Goal: Information Seeking & Learning: Learn about a topic

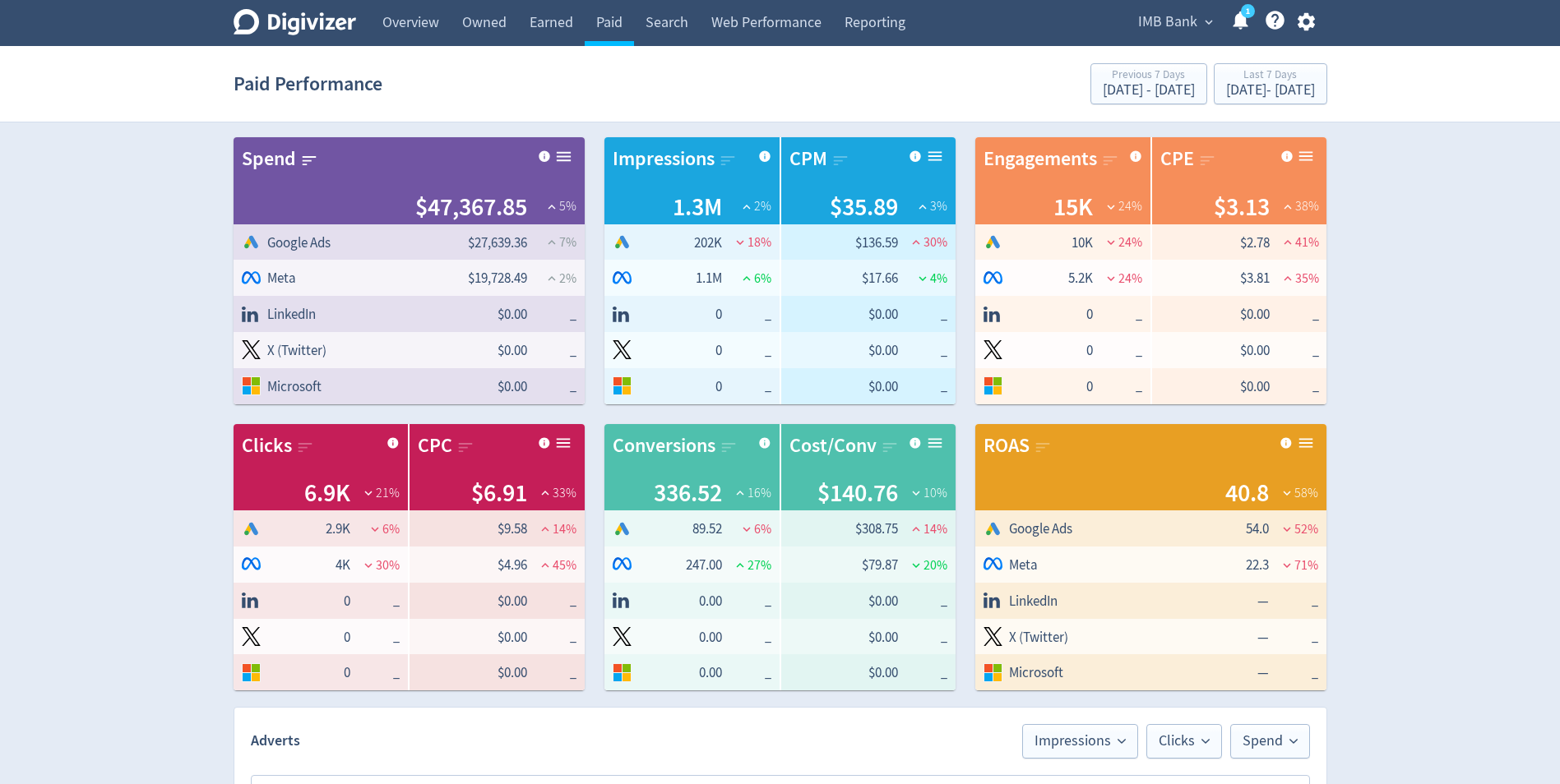
scroll to position [526, 0]
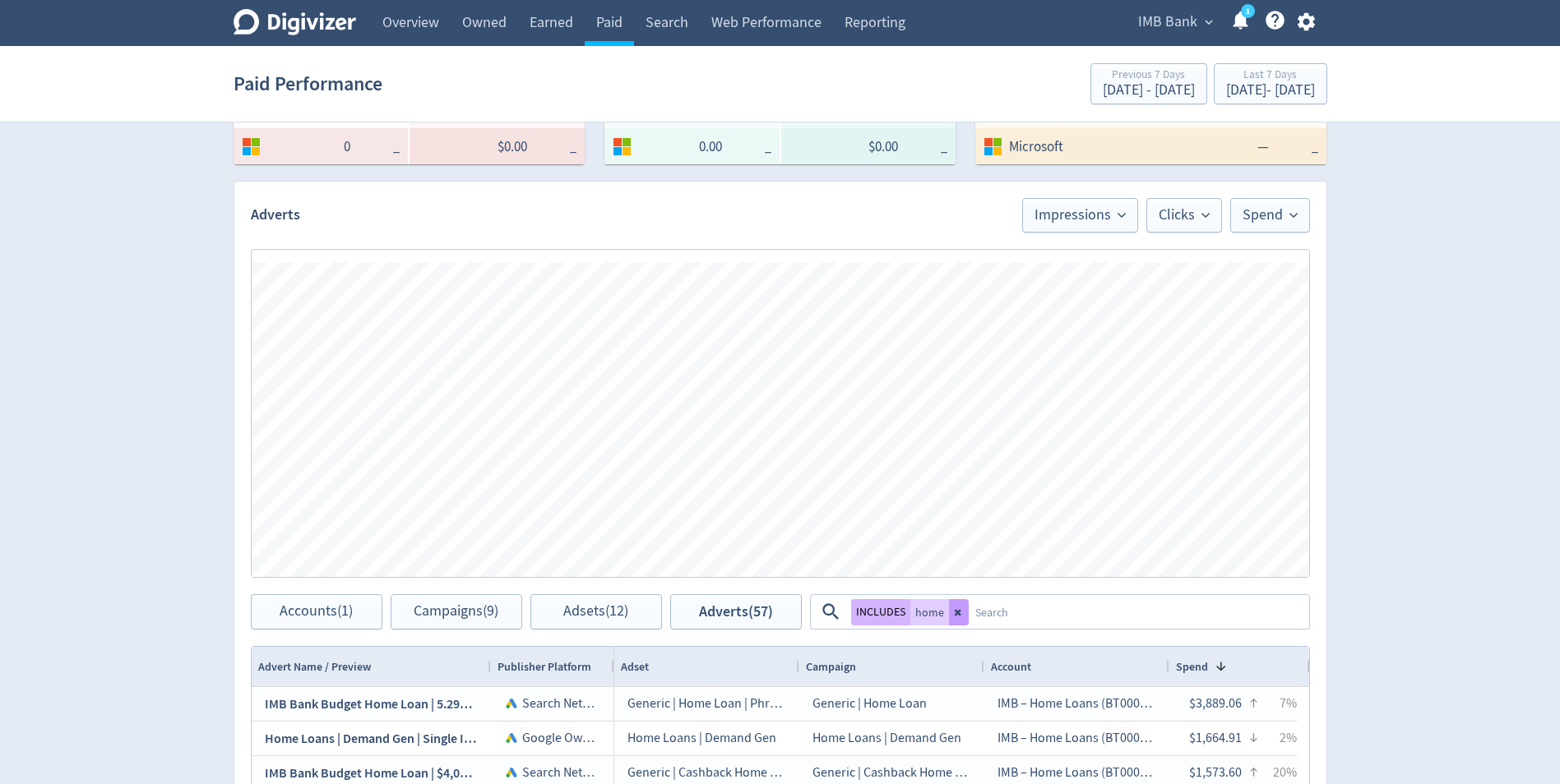
click at [949, 606] on button at bounding box center [959, 612] width 19 height 26
click at [784, 22] on link "Web Performance" at bounding box center [766, 23] width 133 height 46
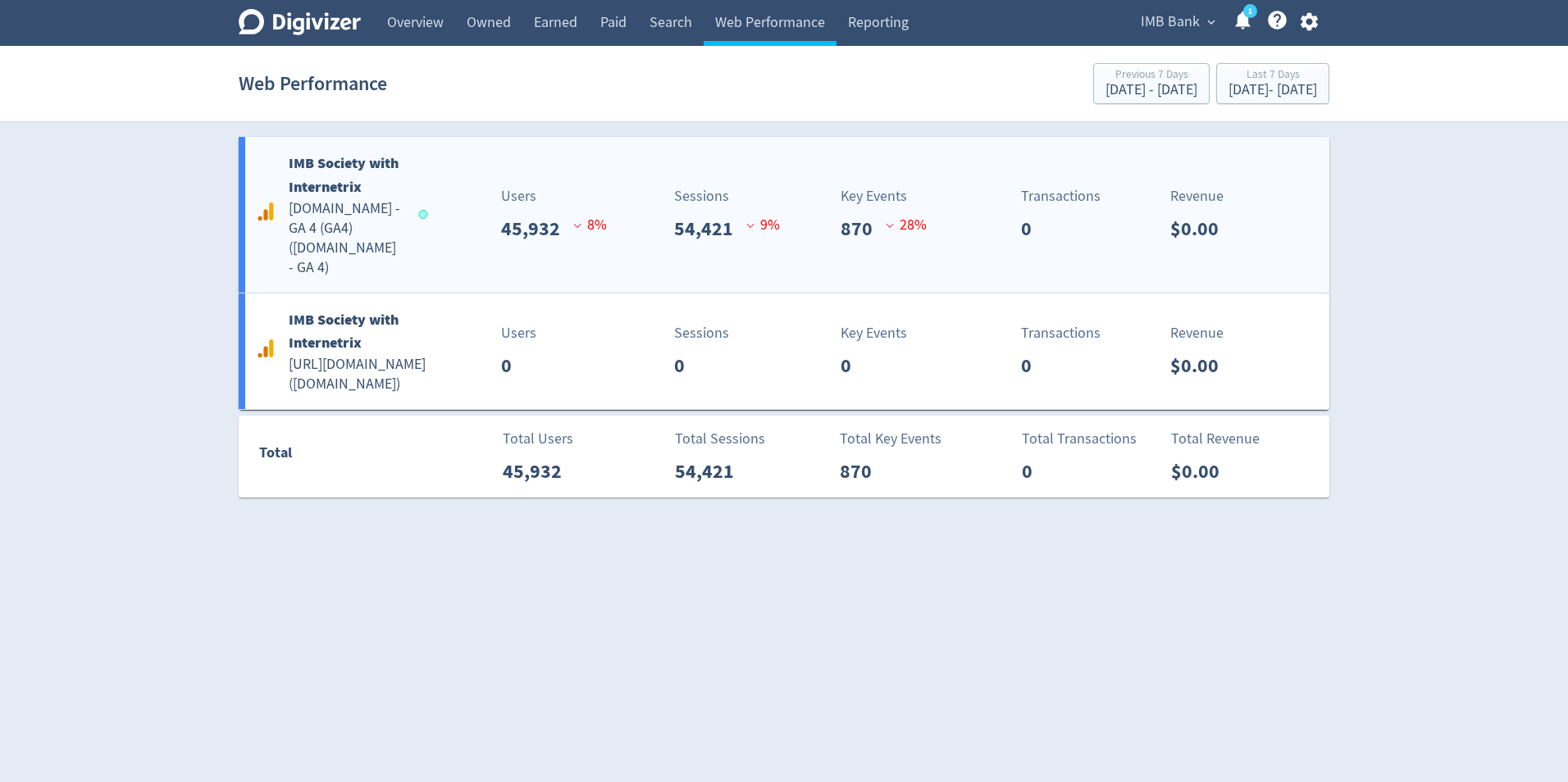
click at [450, 204] on div "Users 45,932 8 %" at bounding box center [515, 214] width 180 height 58
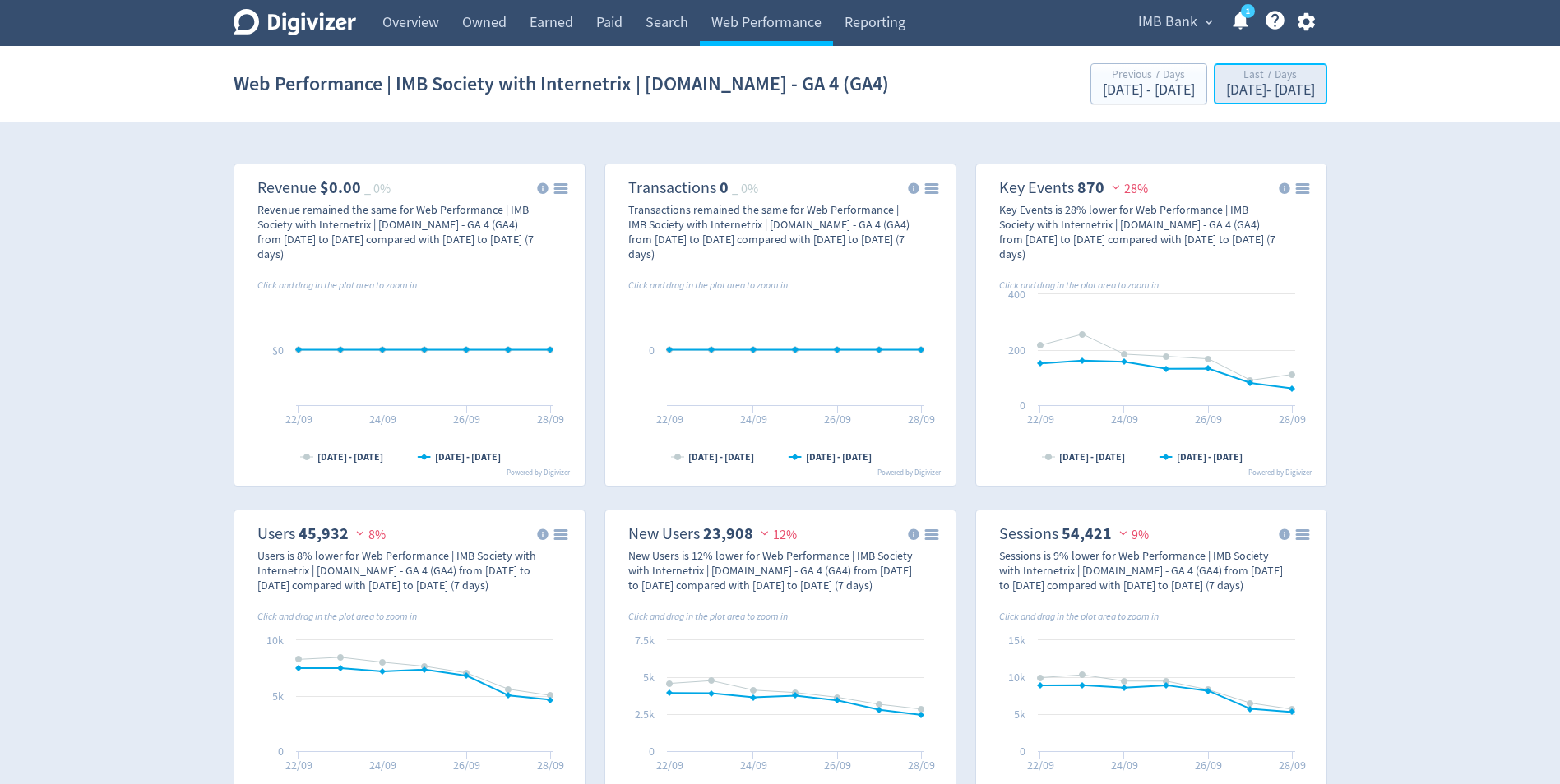
click at [1271, 92] on div "[DATE] - [DATE]" at bounding box center [1269, 90] width 89 height 15
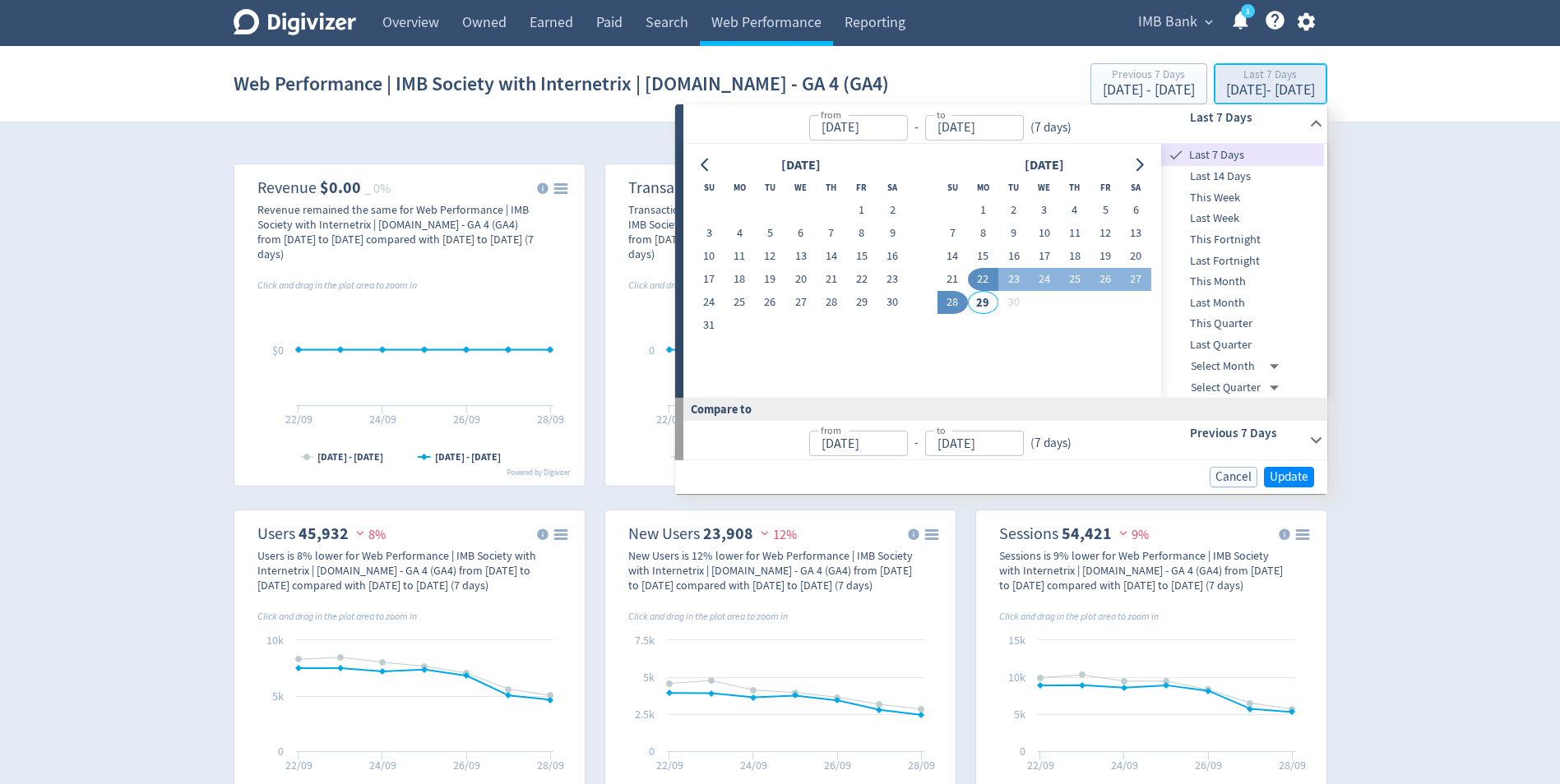
type input "[DATE]"
click at [1241, 284] on span "This Month" at bounding box center [1242, 282] width 163 height 18
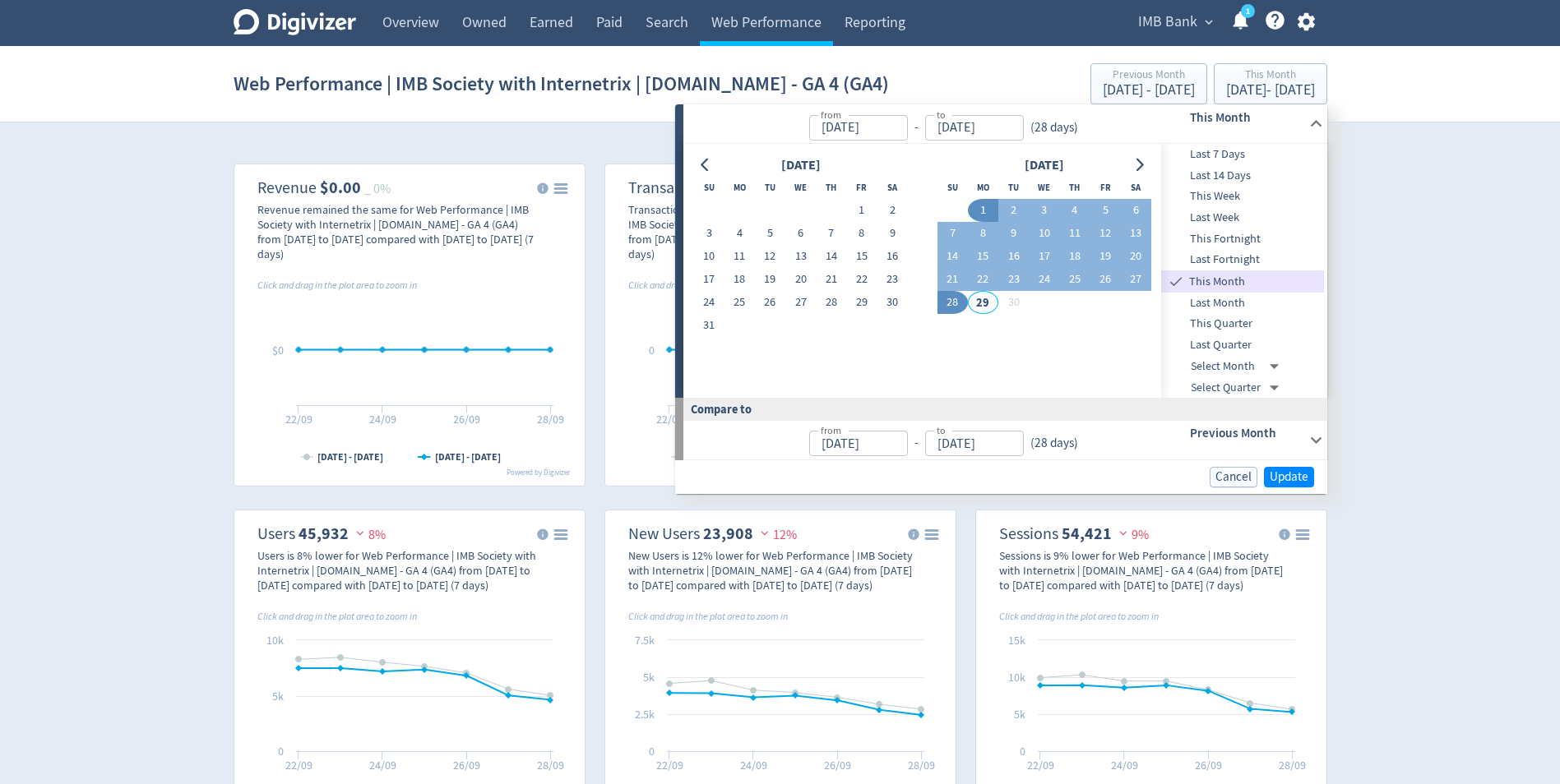
type input "[DATE]"
click at [1107, 280] on button "26" at bounding box center [1104, 279] width 31 height 23
type input "[DATE]"
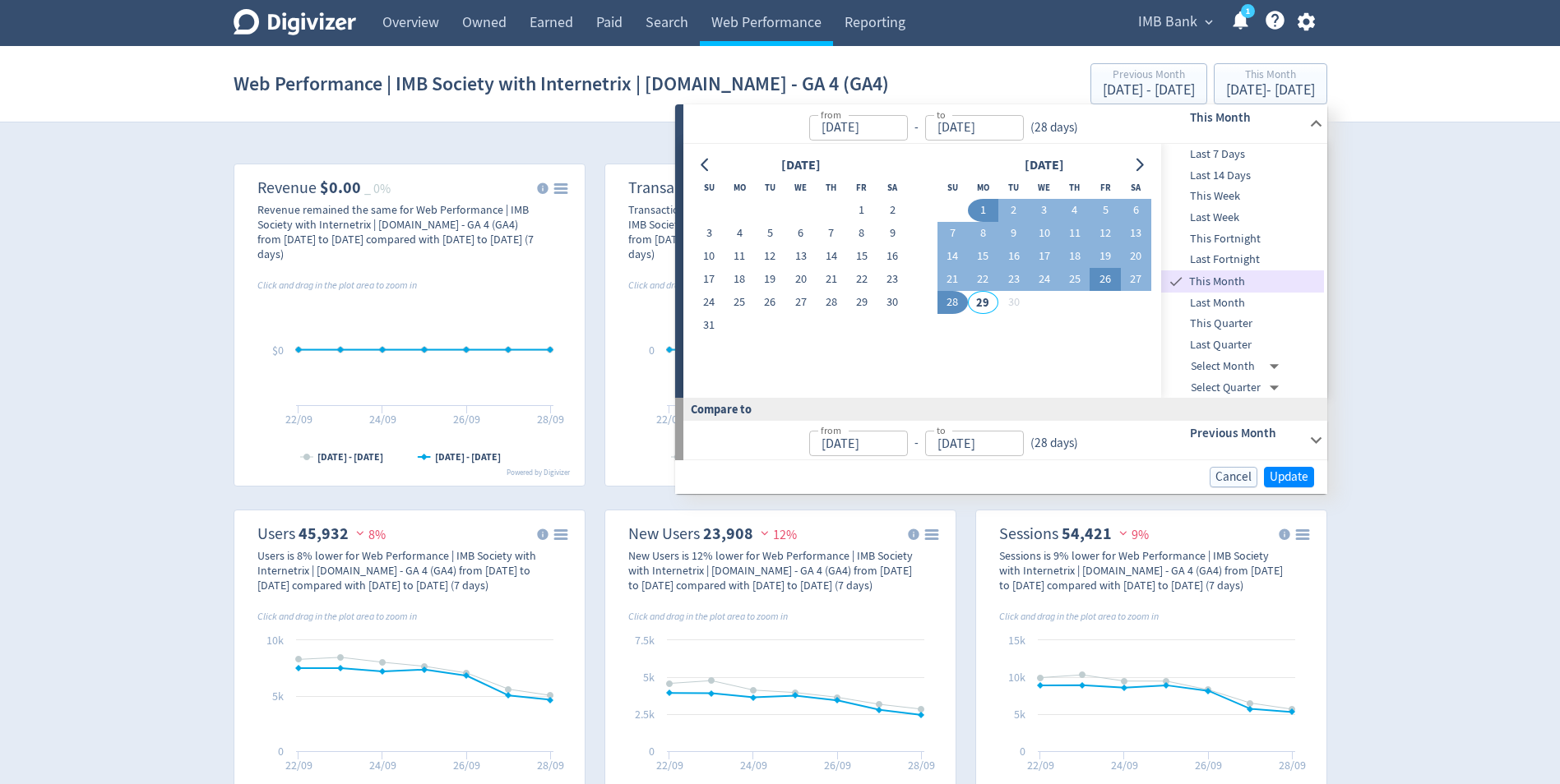
type input "[DATE]"
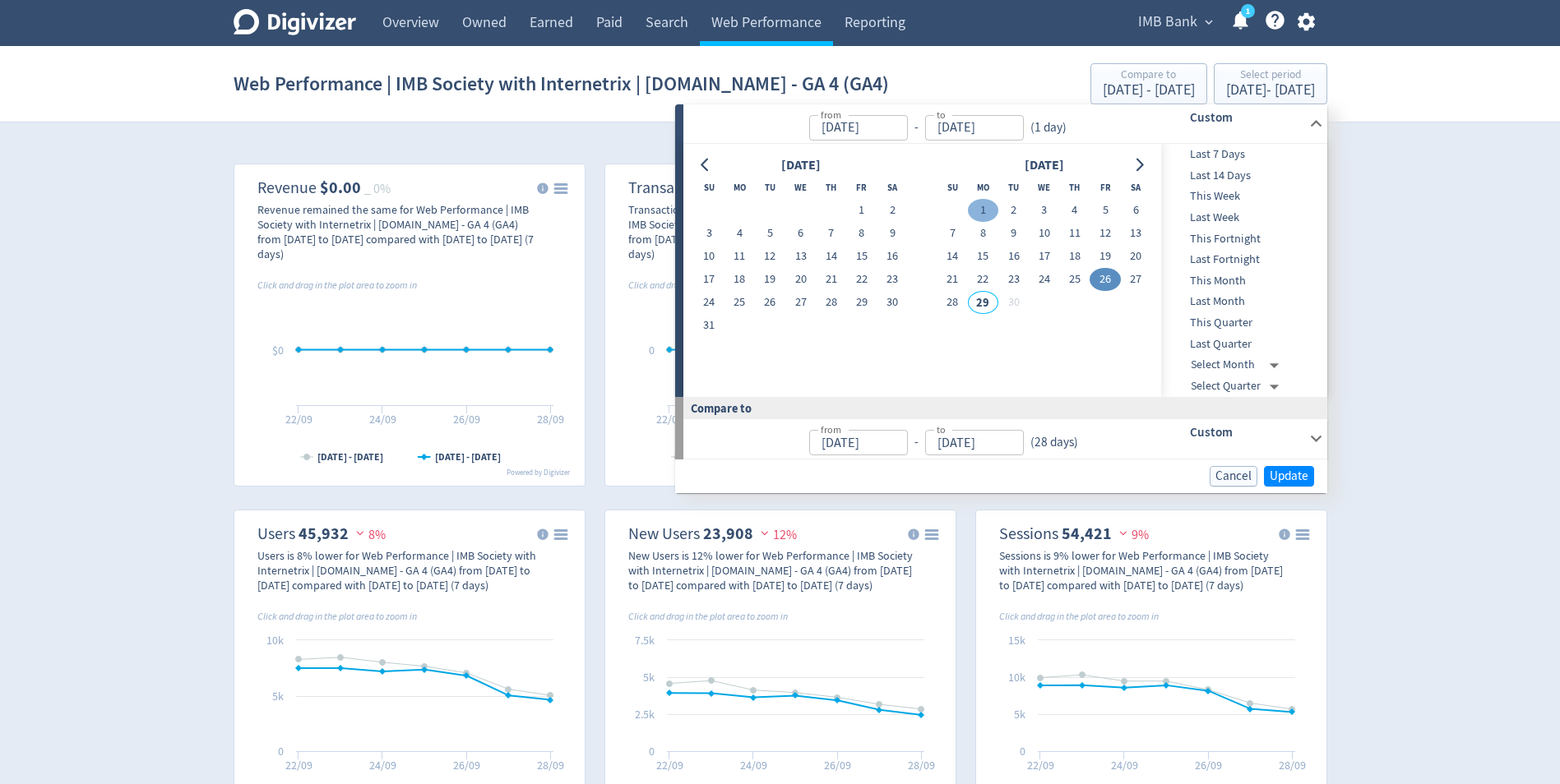
click at [979, 209] on button "1" at bounding box center [982, 210] width 31 height 23
type input "[DATE]"
click at [1100, 275] on button "26" at bounding box center [1104, 279] width 31 height 23
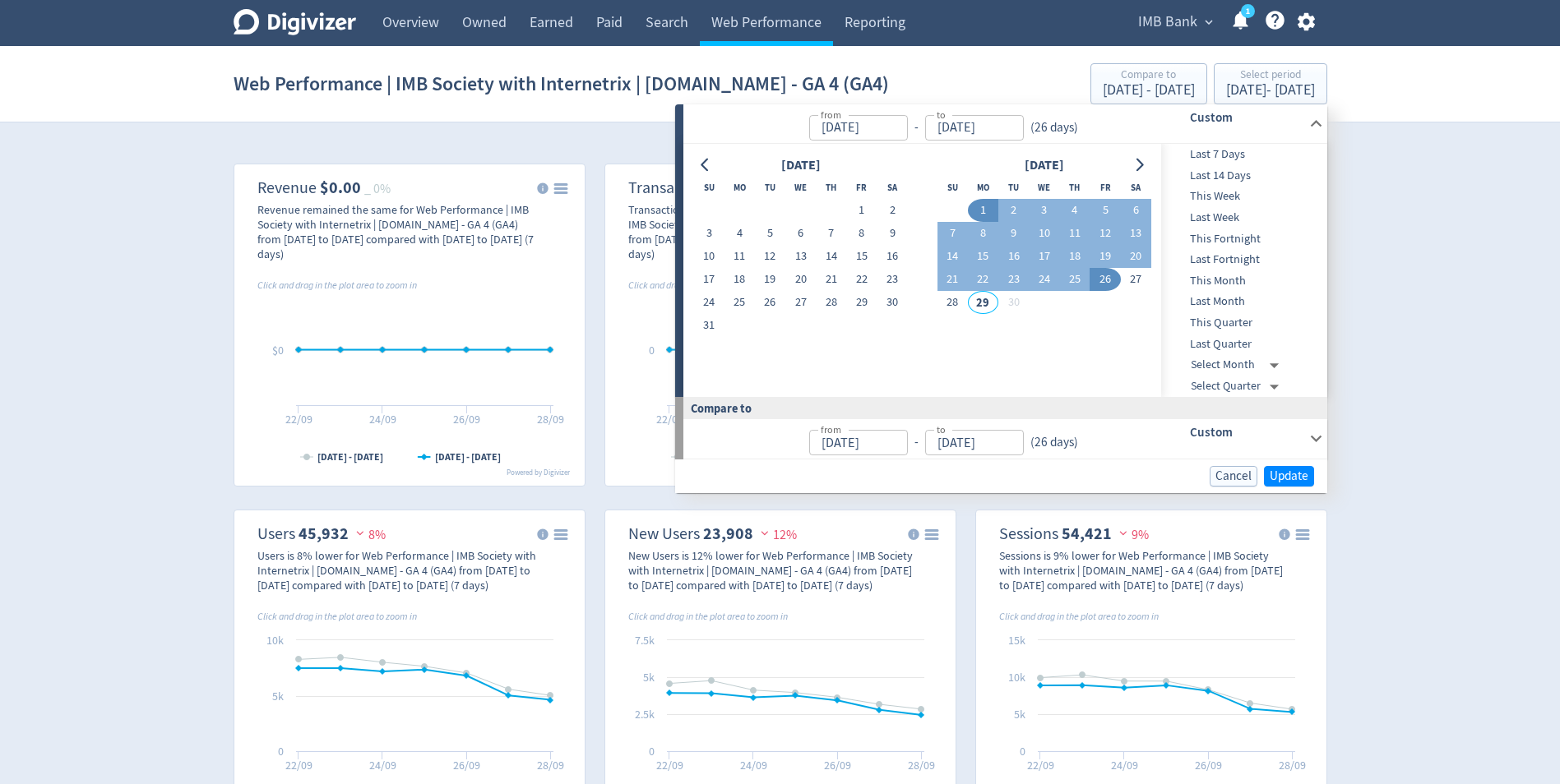
type input "[DATE]"
click at [1286, 475] on span "Update" at bounding box center [1289, 476] width 39 height 12
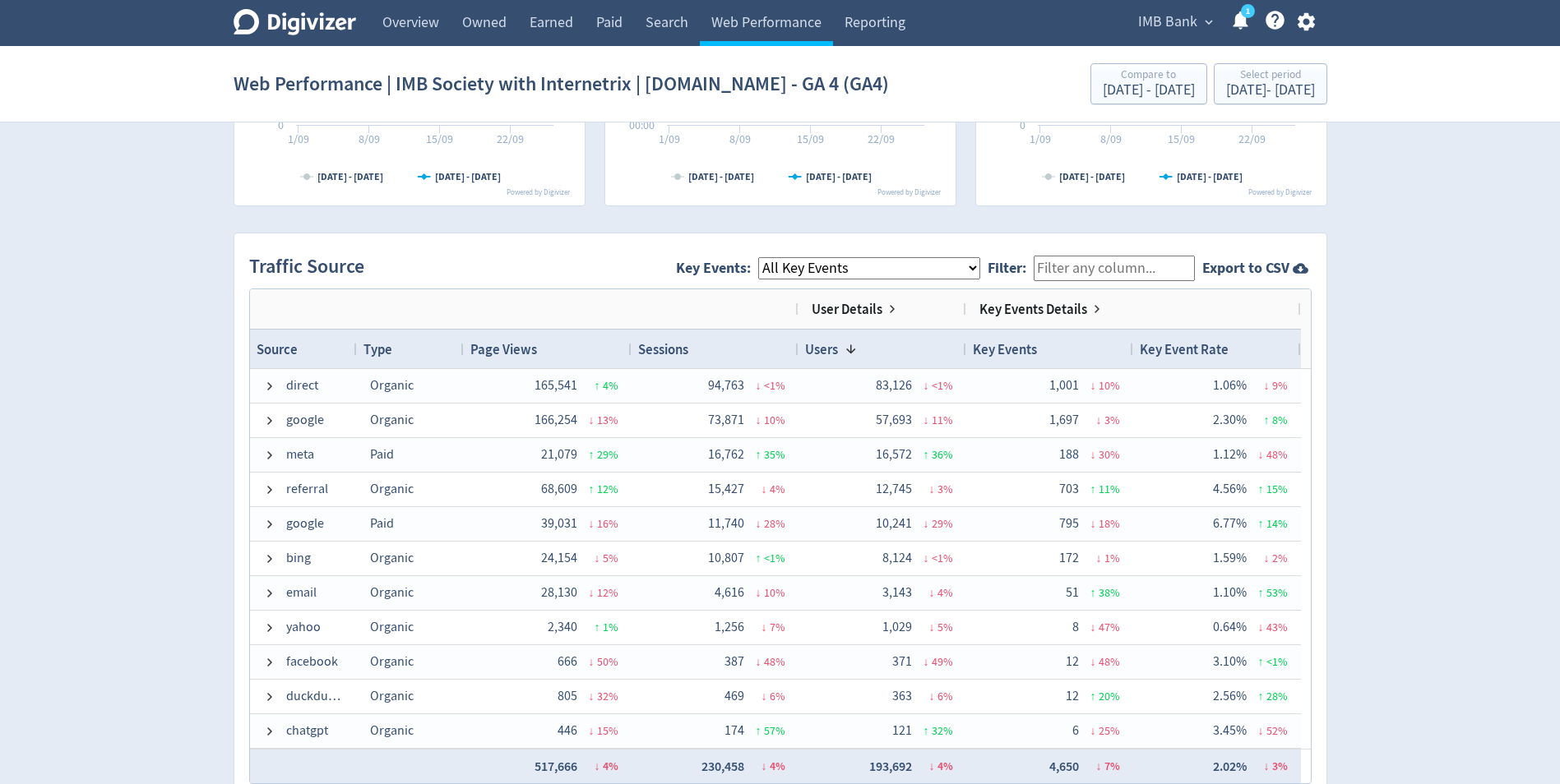
scroll to position [986, 0]
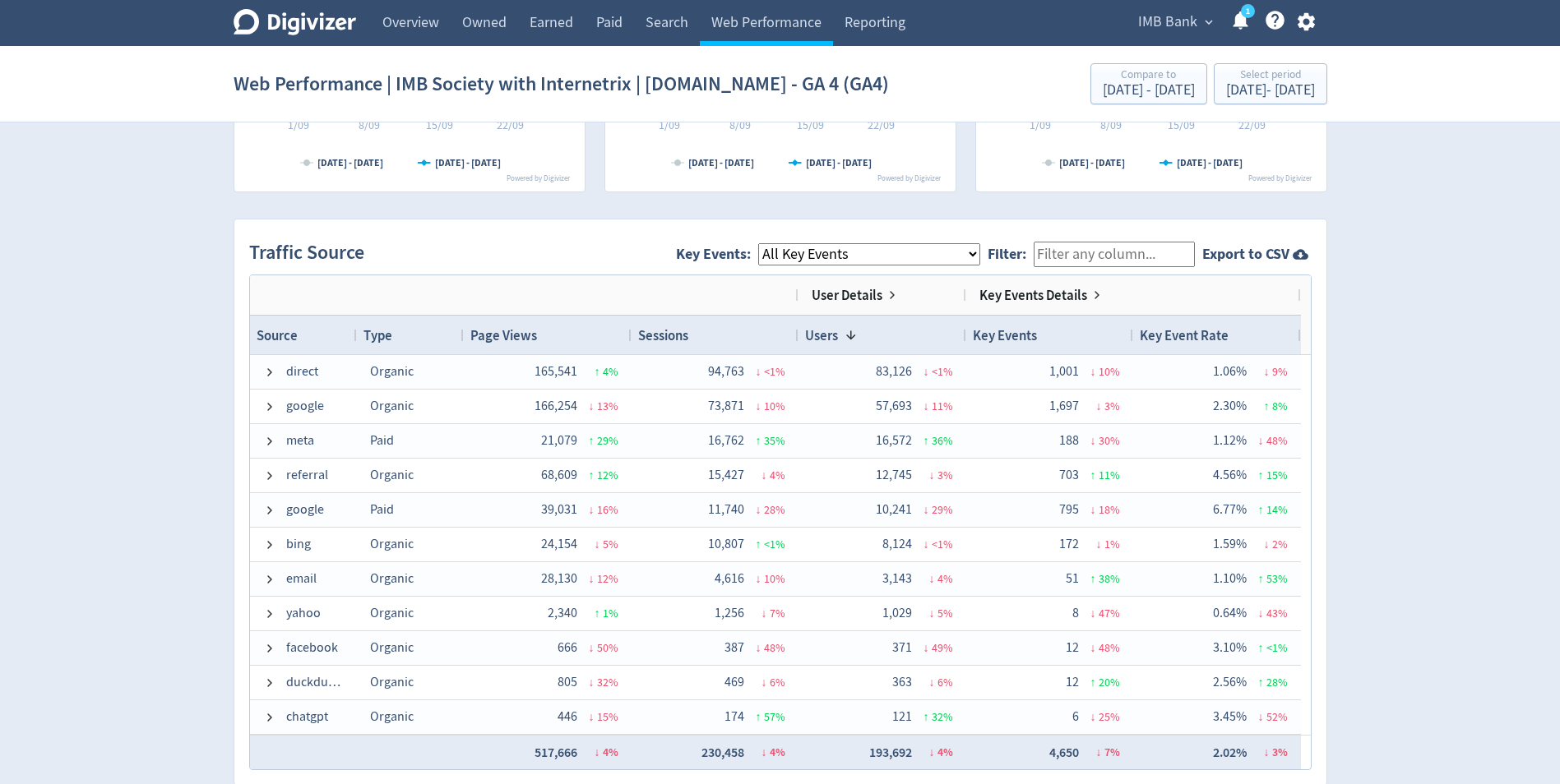
click at [903, 259] on select "All Key Events eCommerce landlord_insurance_cta digital_mortgage_submitted pl_a…" at bounding box center [869, 253] width 222 height 22
select select "term_deposit_enquiry_submitted"
click at [771, 243] on select "All Key Events eCommerce landlord_insurance_cta digital_mortgage_submitted pl_a…" at bounding box center [869, 253] width 222 height 22
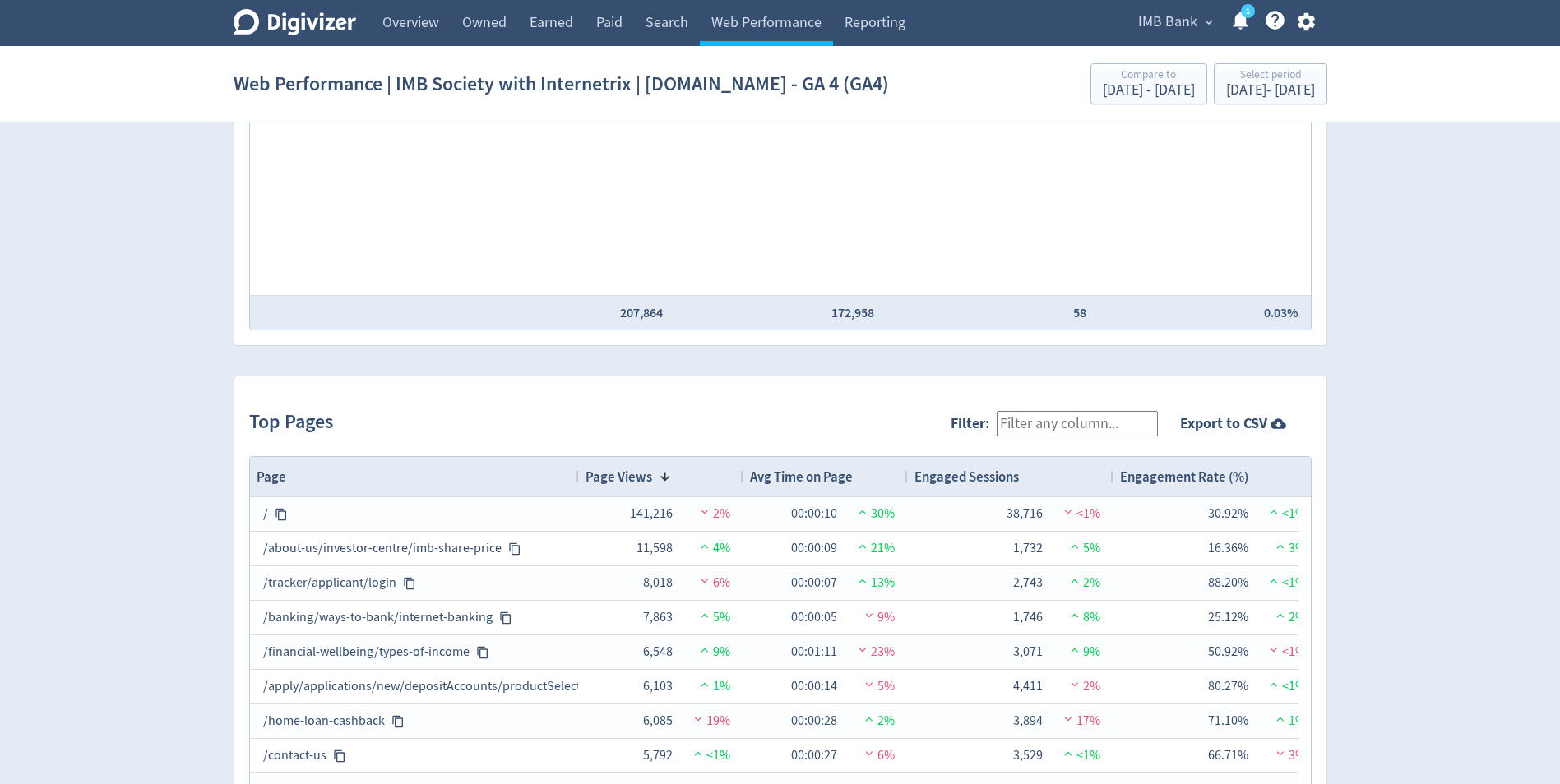
scroll to position [1561, 0]
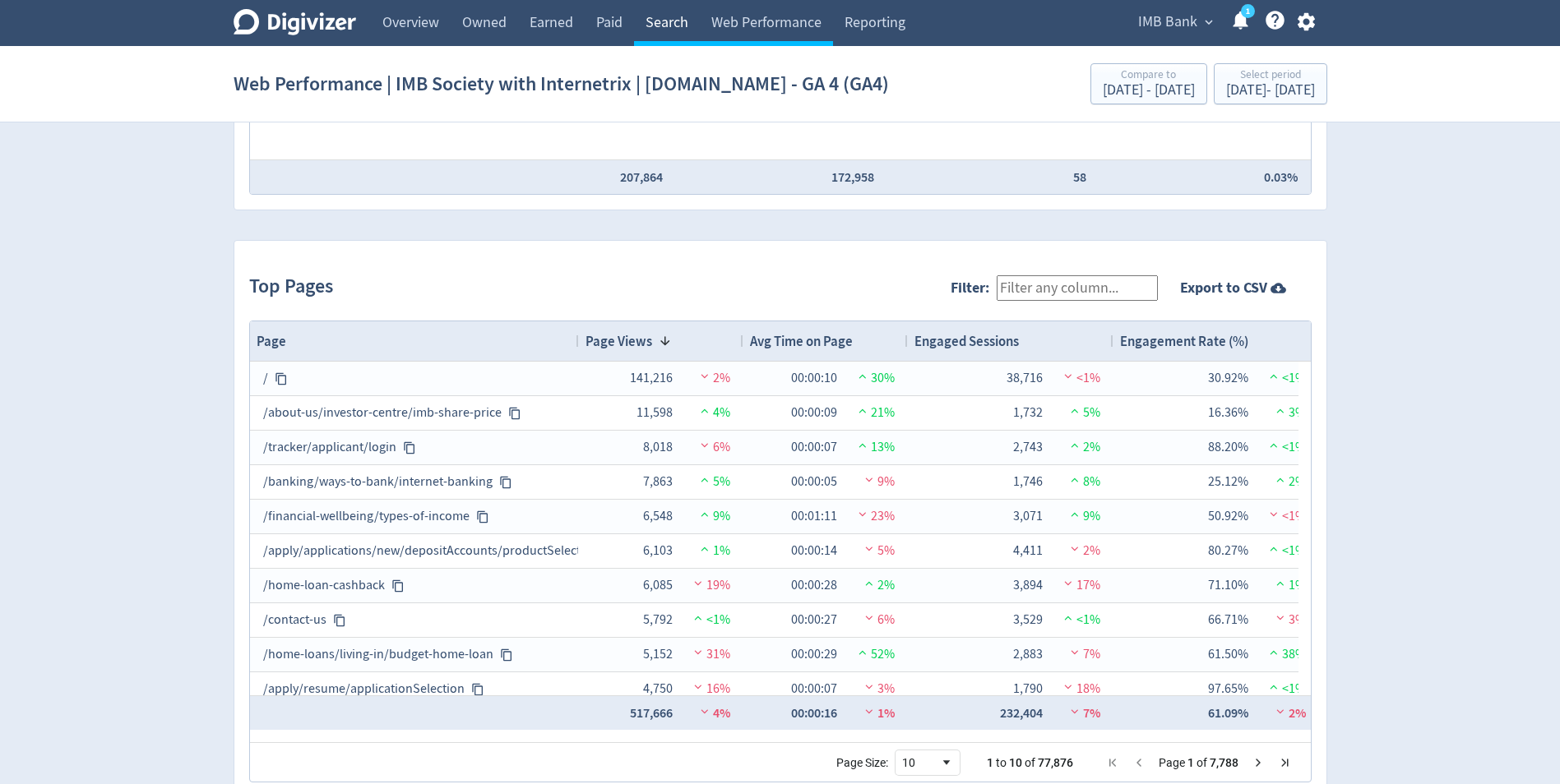
click at [656, 27] on link "Search" at bounding box center [666, 23] width 66 height 46
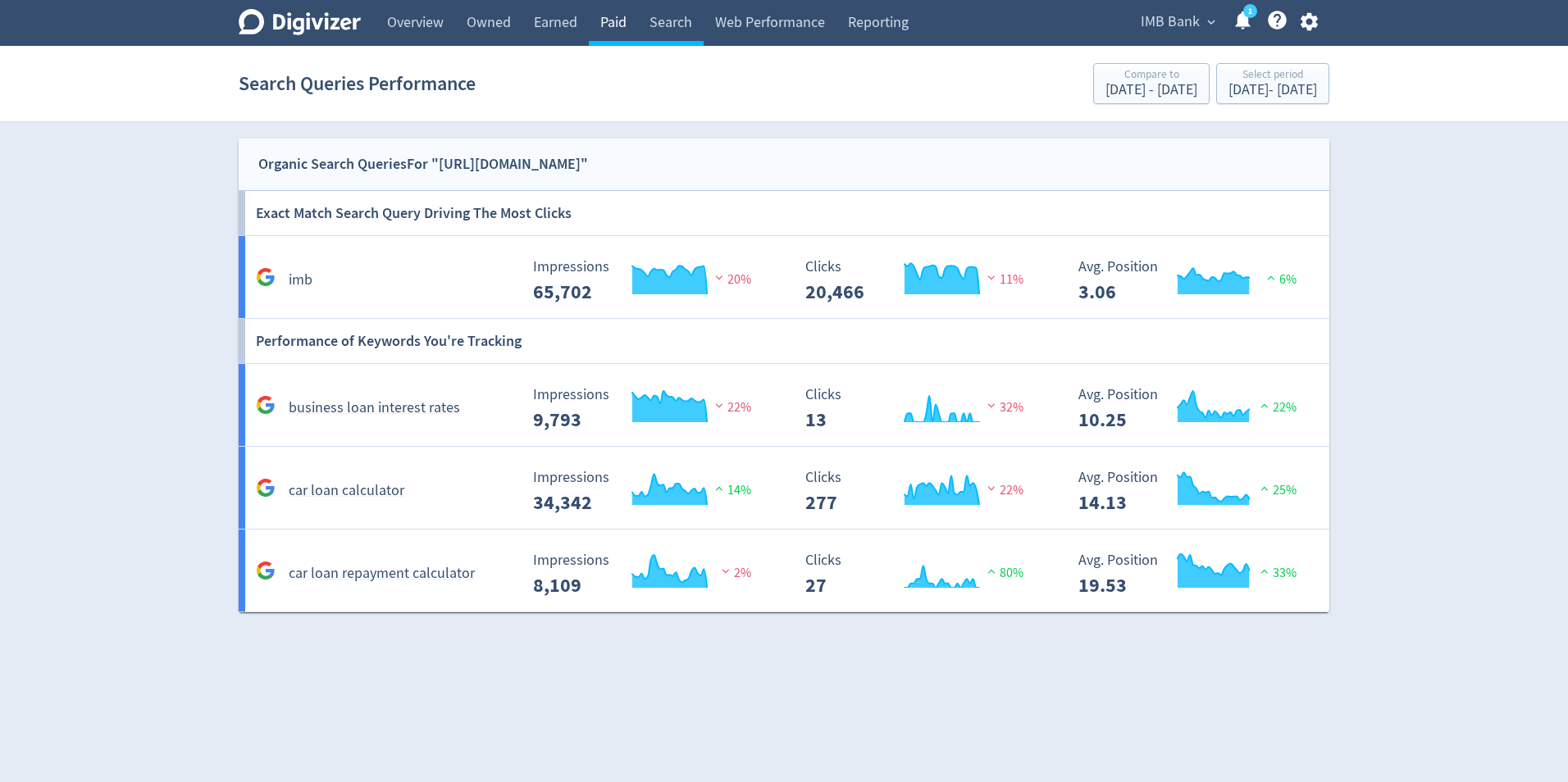
click at [609, 23] on link "Paid" at bounding box center [614, 23] width 49 height 46
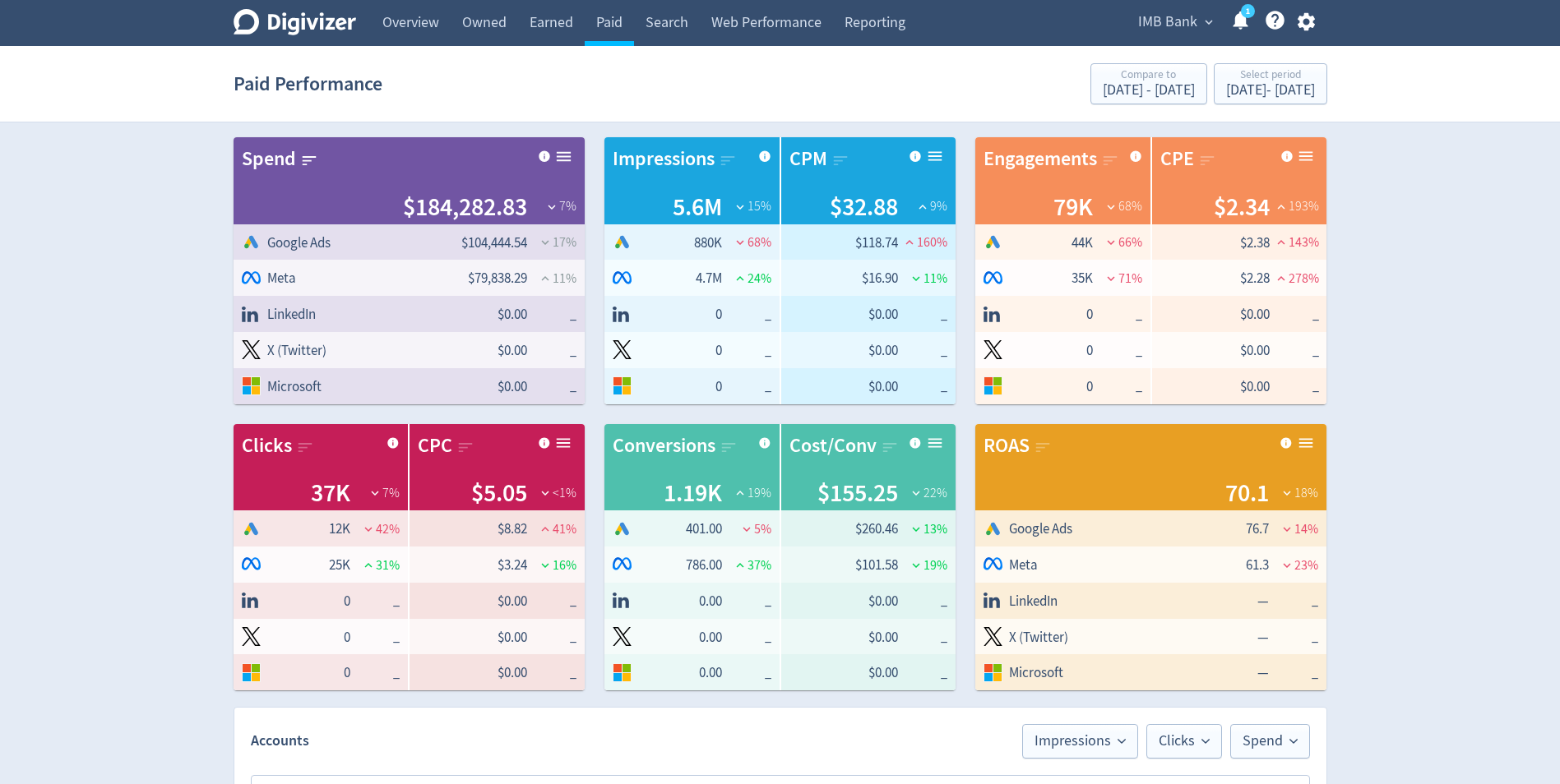
click at [745, 240] on icon at bounding box center [740, 242] width 15 height 15
click at [294, 238] on span "Google Ads" at bounding box center [299, 243] width 63 height 19
click at [407, 25] on link "Overview" at bounding box center [410, 23] width 80 height 46
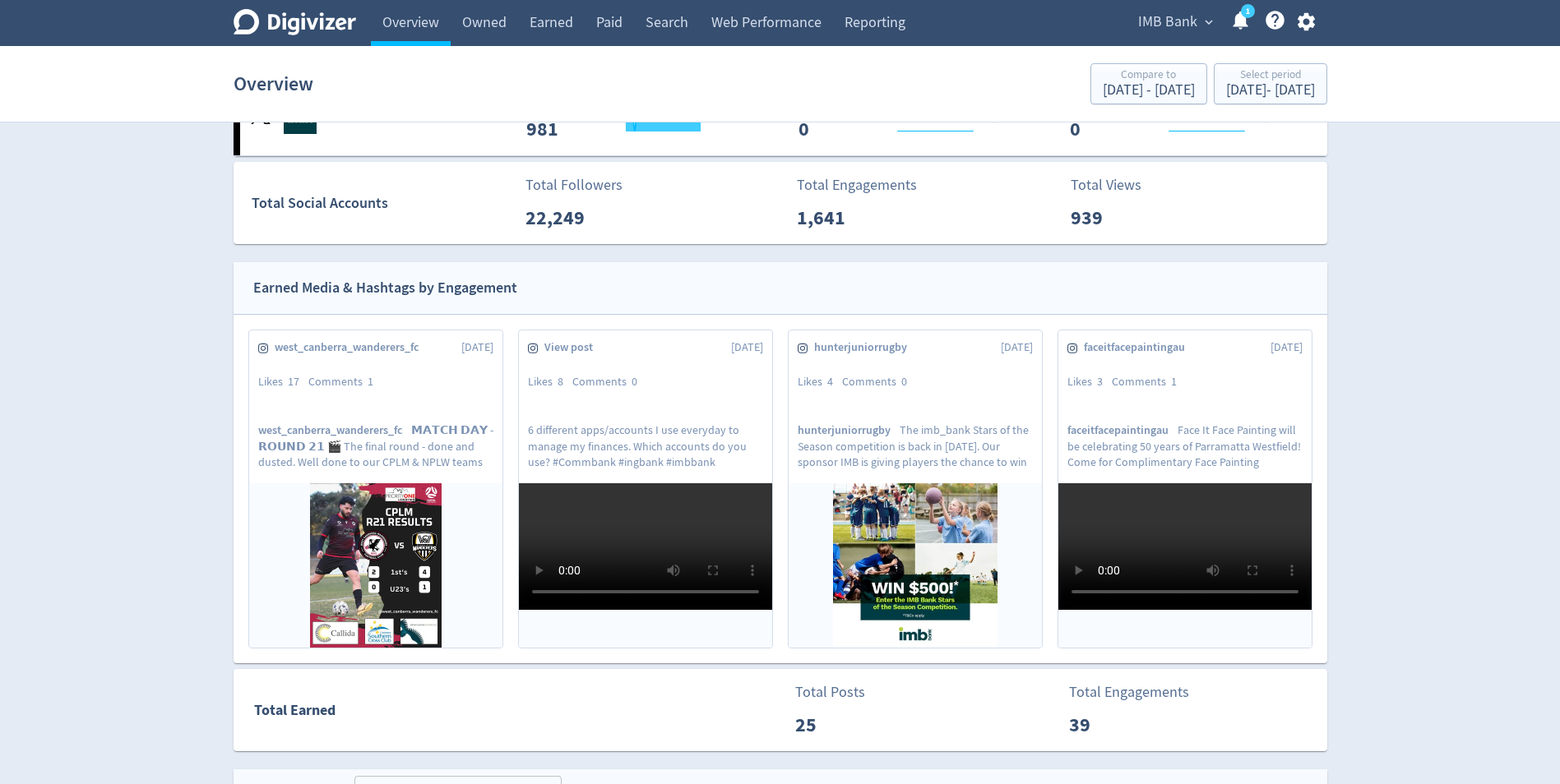
scroll to position [575, 0]
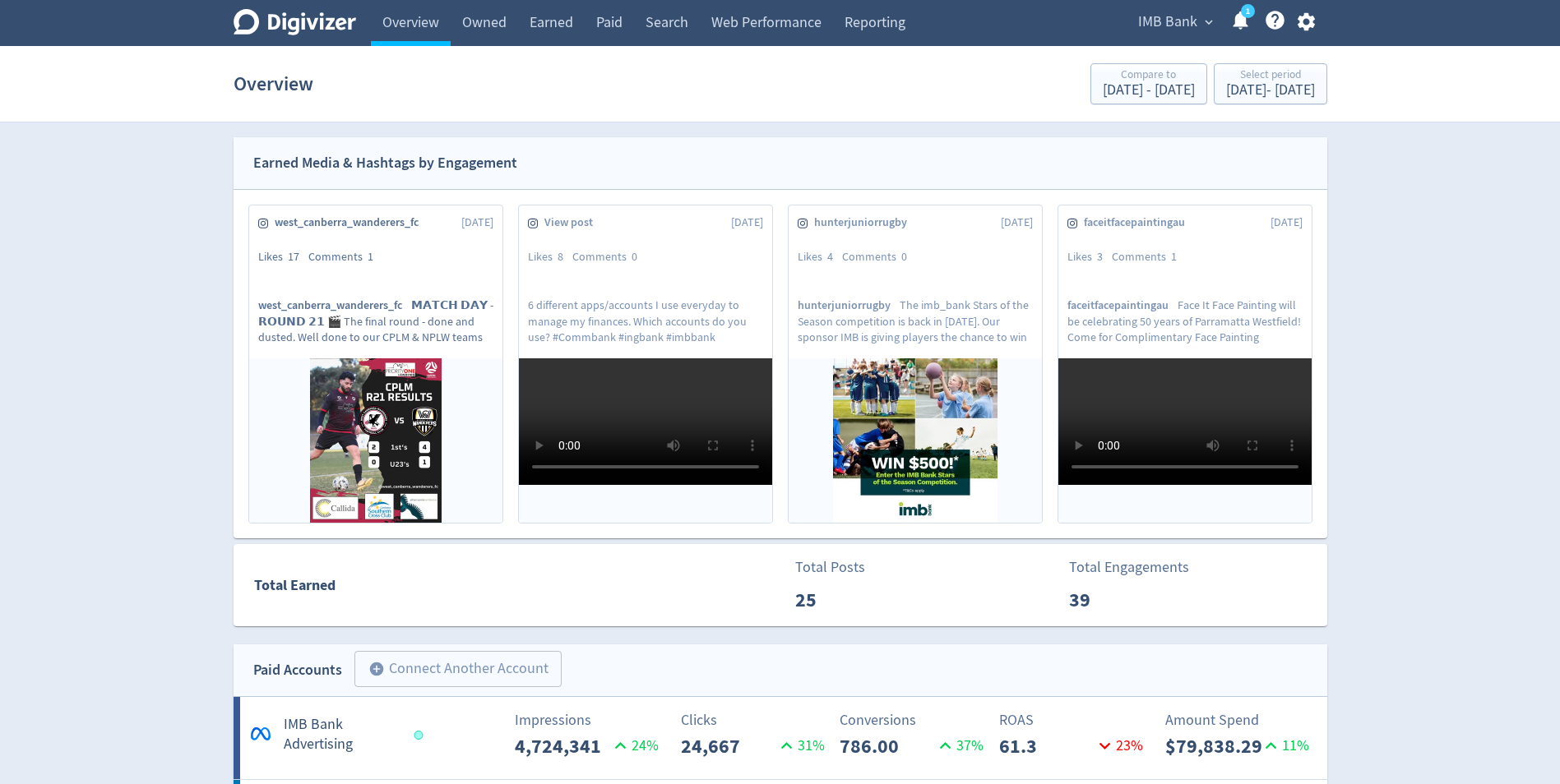
click at [322, 392] on div at bounding box center [376, 440] width 254 height 165
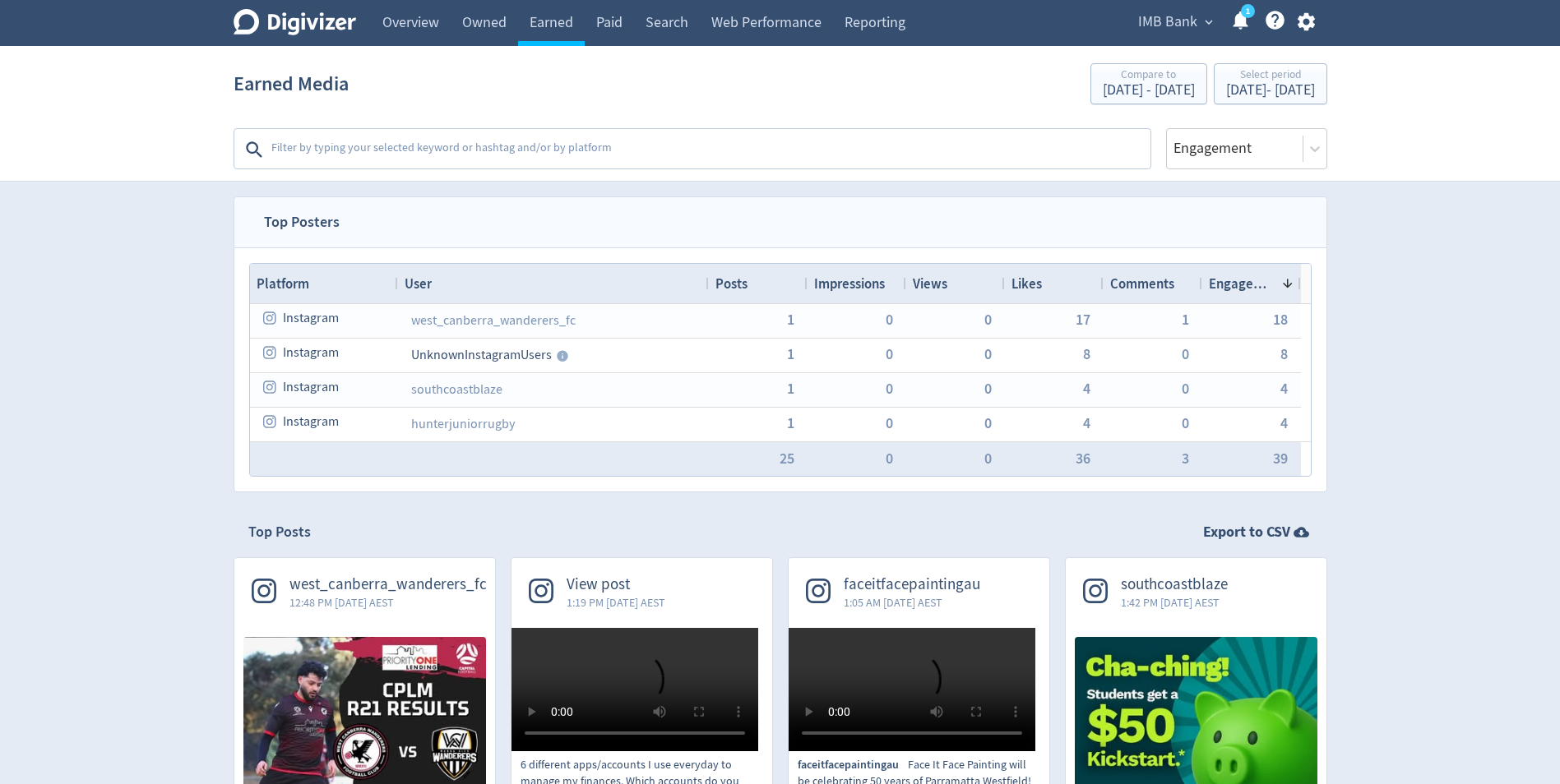
scroll to position [329, 0]
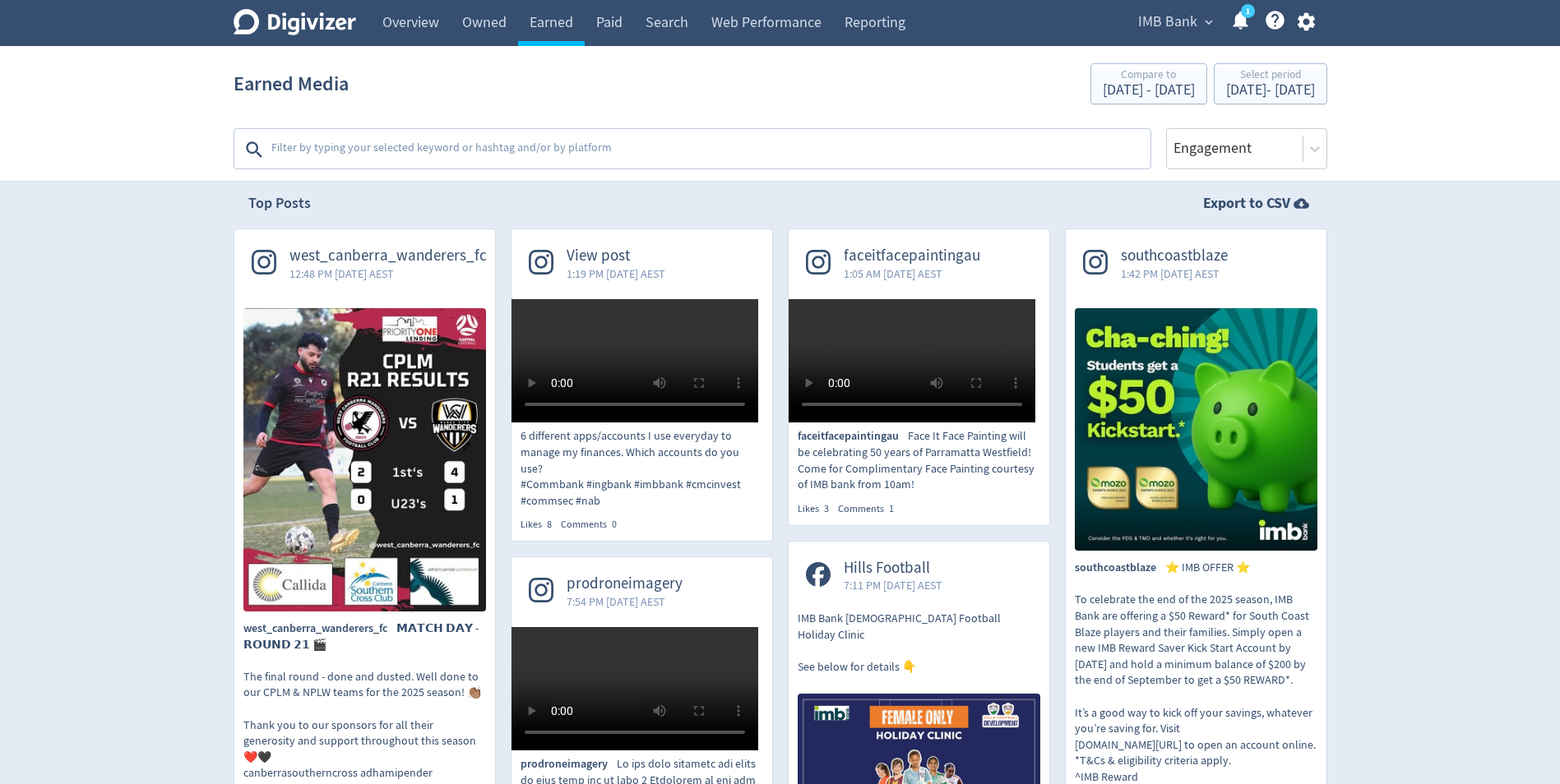
click at [328, 494] on img at bounding box center [364, 459] width 242 height 304
